Goal: Register for event/course

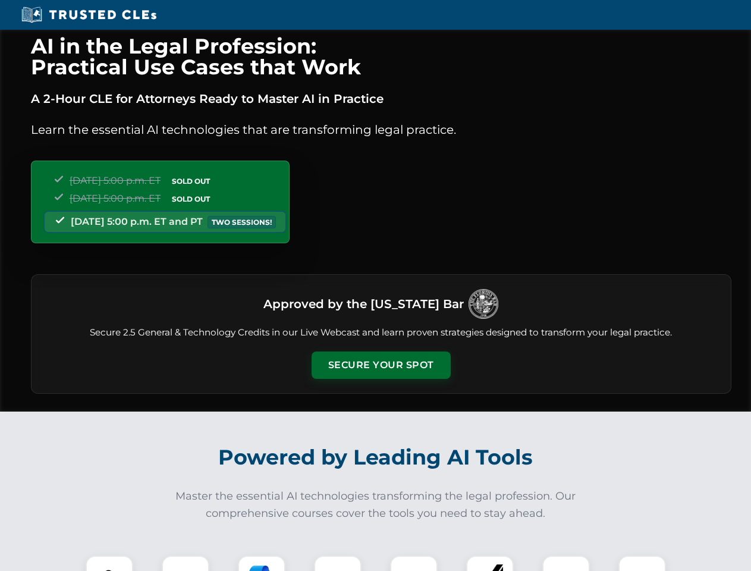
click at [381, 365] on button "Secure Your Spot" at bounding box center [381, 365] width 139 height 27
click at [109, 563] on img at bounding box center [109, 579] width 35 height 35
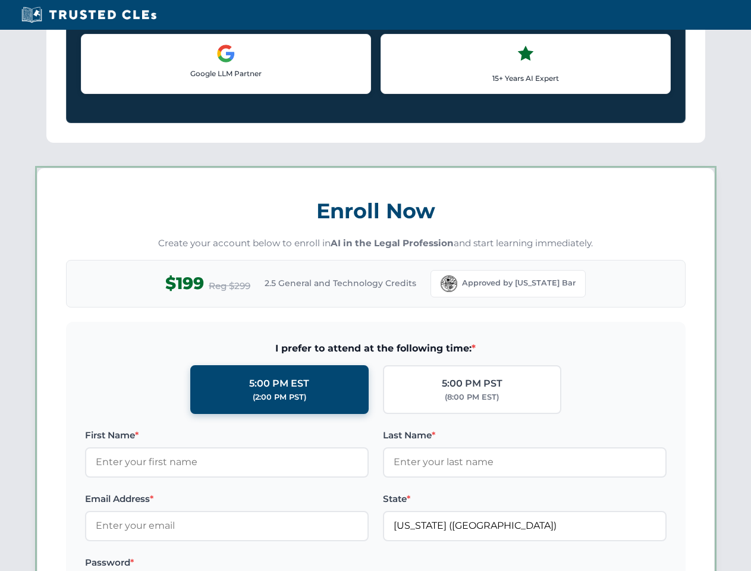
click at [262, 563] on label "Password *" at bounding box center [227, 563] width 284 height 14
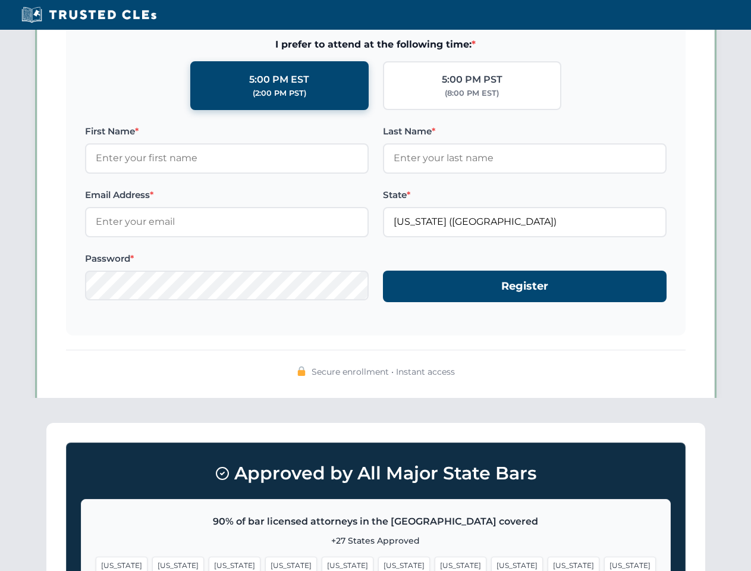
click at [548, 563] on span "[US_STATE]" at bounding box center [574, 565] width 52 height 17
